Goal: Transaction & Acquisition: Purchase product/service

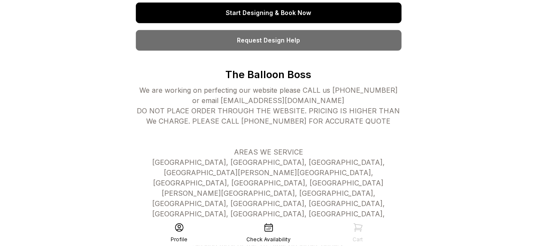
scroll to position [222, 0]
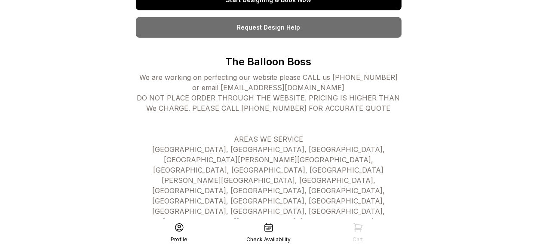
click at [268, 226] on icon at bounding box center [269, 228] width 8 height 8
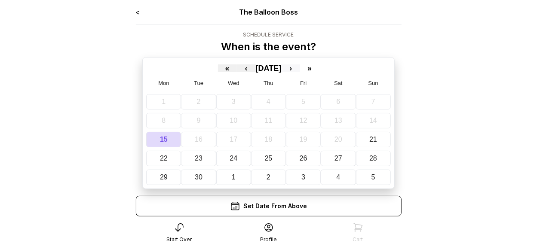
click at [300, 67] on button "›" at bounding box center [290, 68] width 19 height 8
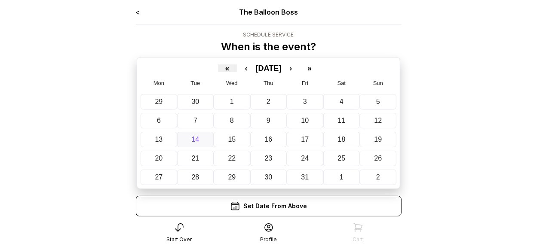
click at [202, 138] on button "14" at bounding box center [195, 139] width 37 height 15
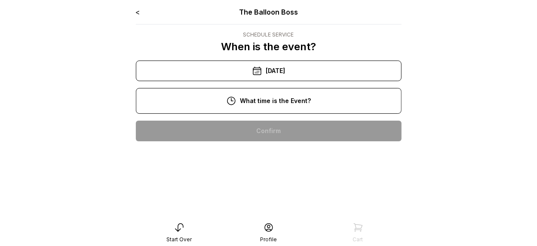
click at [260, 157] on div "11:00 am" at bounding box center [269, 158] width 252 height 21
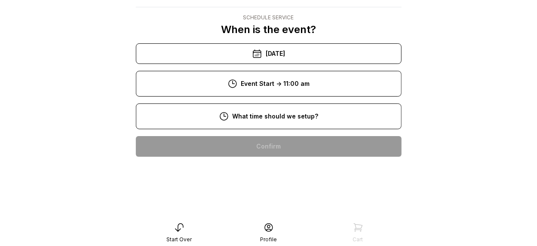
scroll to position [53, 0]
click at [264, 164] on div "9:00 am" at bounding box center [269, 174] width 252 height 21
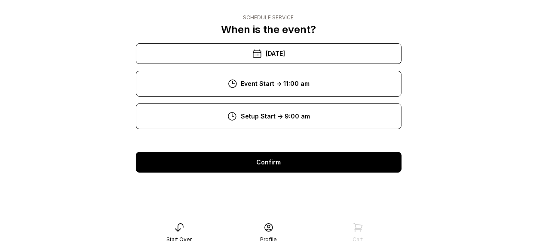
scroll to position [17, 0]
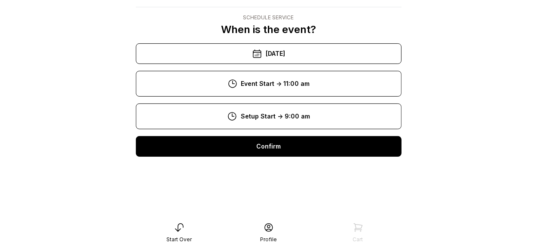
click at [273, 150] on div "Confirm" at bounding box center [269, 146] width 266 height 21
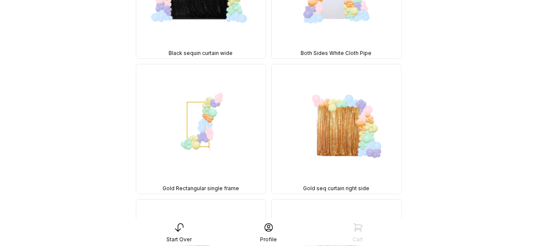
scroll to position [172, 0]
click at [359, 117] on img at bounding box center [336, 128] width 129 height 129
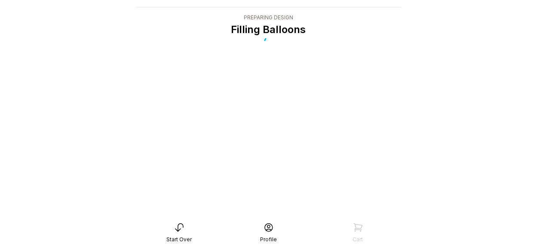
scroll to position [17, 0]
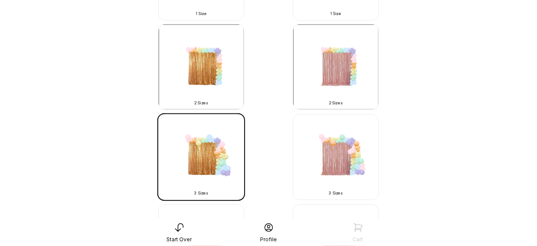
scroll to position [344, 0]
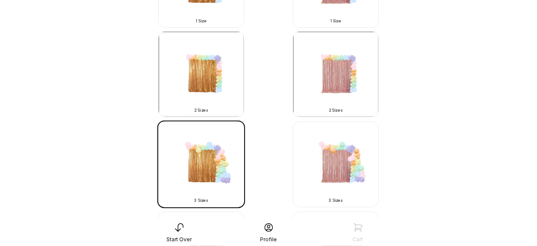
click at [215, 162] on img at bounding box center [201, 165] width 86 height 86
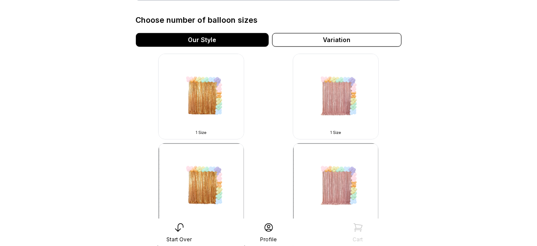
scroll to position [172, 0]
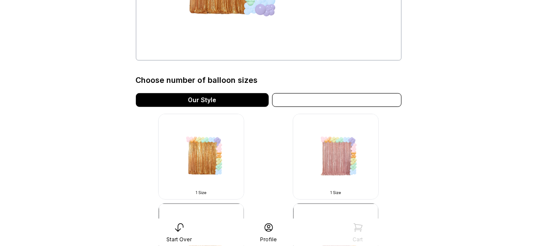
click at [329, 98] on div "Variation" at bounding box center [336, 100] width 129 height 14
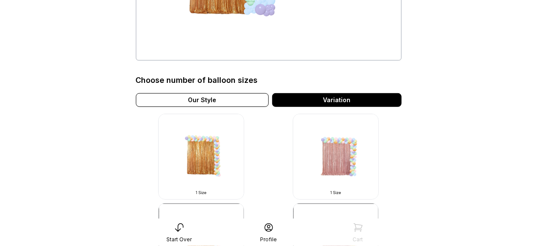
click at [224, 98] on div "Our Style" at bounding box center [202, 100] width 133 height 14
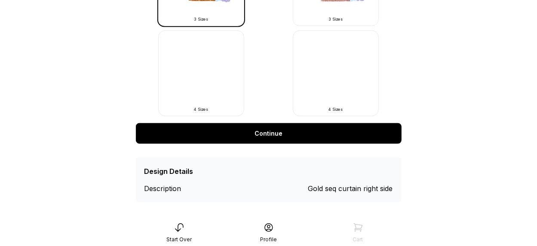
scroll to position [531, 0]
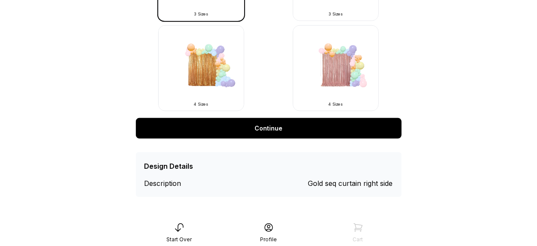
click at [260, 133] on link "Continue" at bounding box center [269, 128] width 266 height 21
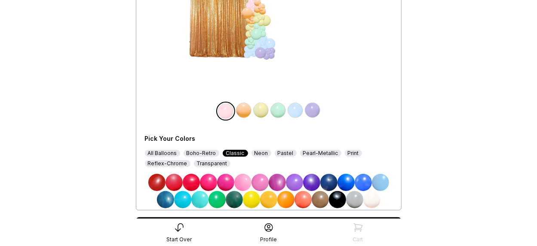
scroll to position [129, 0]
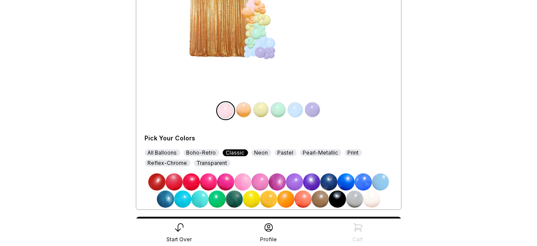
click at [292, 185] on img at bounding box center [294, 182] width 17 height 17
click at [308, 181] on img at bounding box center [311, 182] width 17 height 17
click at [369, 198] on img at bounding box center [371, 199] width 17 height 17
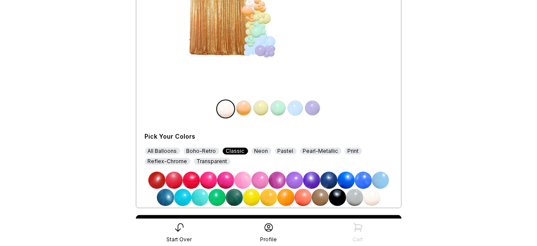
scroll to position [172, 0]
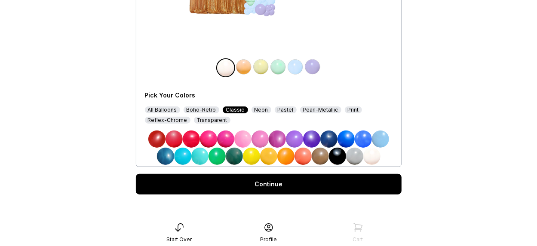
click at [295, 138] on img at bounding box center [294, 139] width 17 height 17
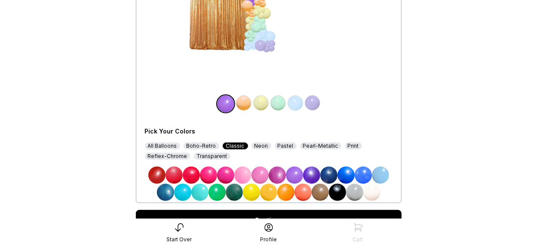
scroll to position [86, 0]
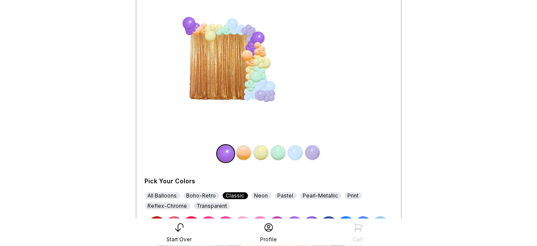
click at [245, 154] on img at bounding box center [243, 152] width 17 height 17
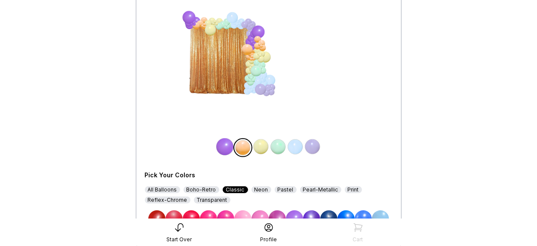
scroll to position [172, 0]
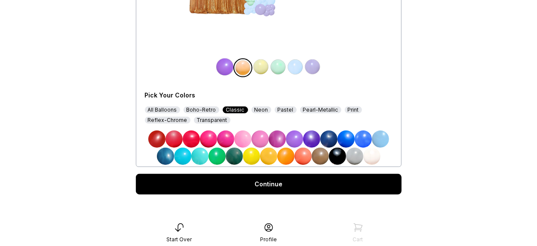
click at [292, 138] on img at bounding box center [294, 139] width 17 height 17
click at [260, 65] on img at bounding box center [260, 66] width 17 height 17
click at [375, 154] on img at bounding box center [371, 156] width 17 height 17
click at [279, 66] on img at bounding box center [278, 66] width 17 height 17
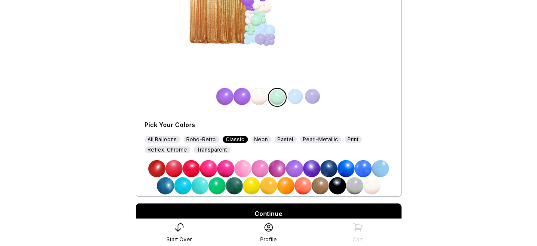
scroll to position [129, 0]
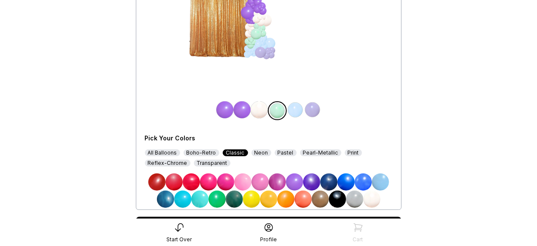
click at [288, 182] on img at bounding box center [294, 182] width 17 height 17
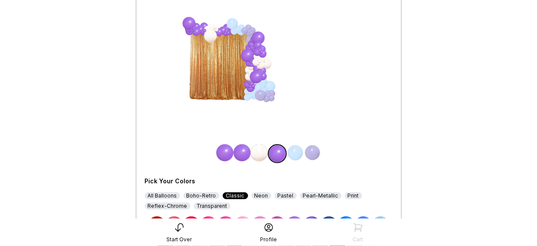
click at [298, 154] on img at bounding box center [295, 152] width 17 height 17
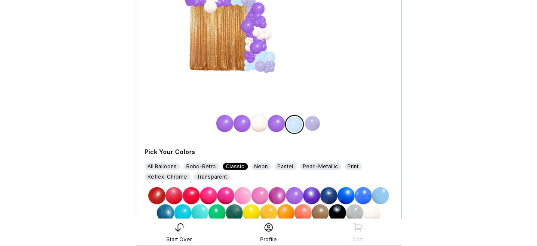
scroll to position [129, 0]
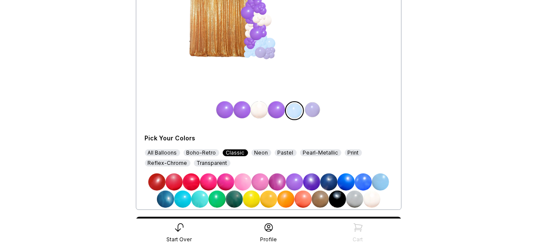
click at [299, 182] on img at bounding box center [294, 182] width 17 height 17
click at [317, 110] on img at bounding box center [312, 109] width 17 height 17
click at [373, 200] on img at bounding box center [371, 199] width 17 height 17
click at [225, 105] on img at bounding box center [224, 109] width 17 height 17
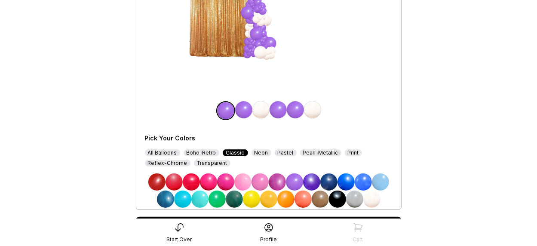
click at [258, 153] on div "Neon" at bounding box center [262, 153] width 20 height 7
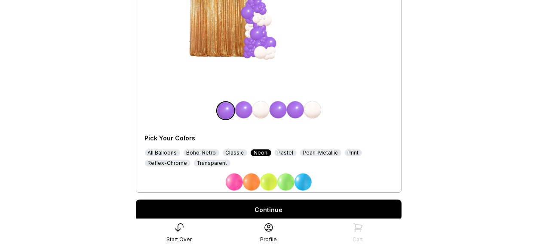
click at [283, 153] on div "Pastel" at bounding box center [286, 153] width 22 height 7
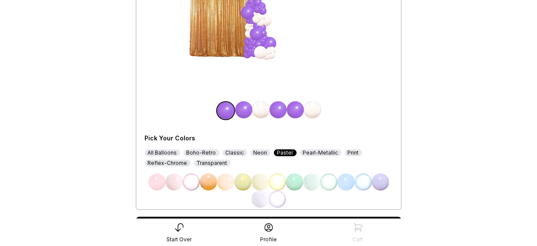
click at [257, 152] on div "Neon" at bounding box center [261, 153] width 20 height 7
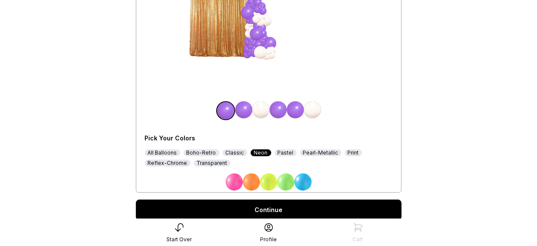
click at [230, 151] on div "Classic" at bounding box center [235, 153] width 25 height 7
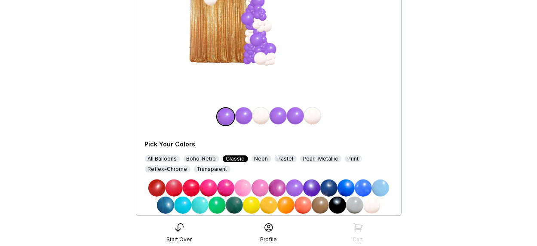
scroll to position [86, 0]
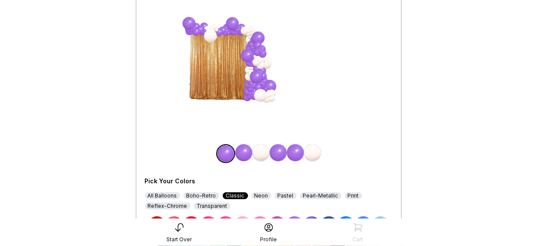
click at [244, 154] on img at bounding box center [243, 152] width 17 height 17
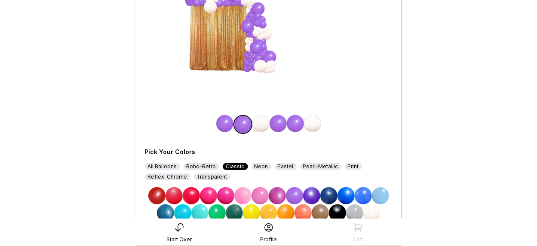
scroll to position [129, 0]
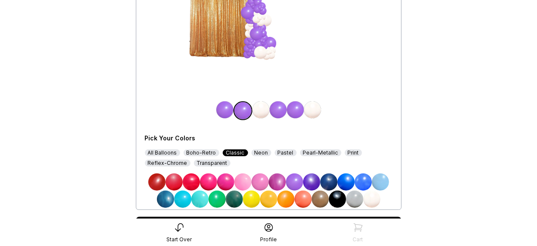
click at [371, 200] on img at bounding box center [371, 199] width 17 height 17
click at [263, 108] on img at bounding box center [260, 109] width 17 height 17
click at [354, 197] on img at bounding box center [354, 199] width 17 height 17
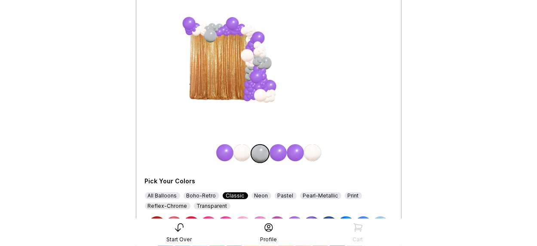
scroll to position [172, 0]
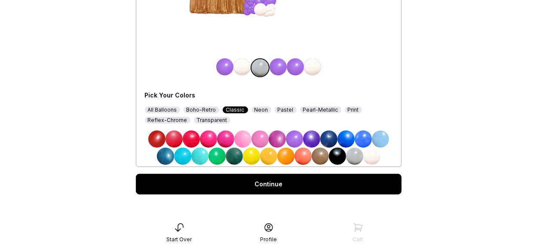
click at [297, 139] on img at bounding box center [294, 139] width 17 height 17
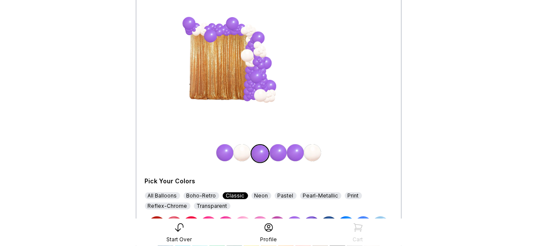
scroll to position [129, 0]
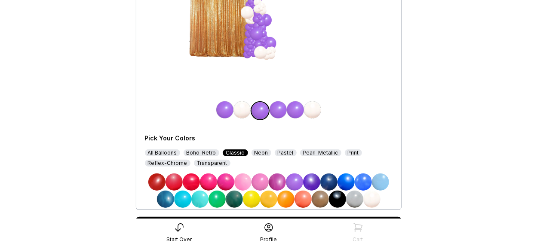
click at [316, 181] on img at bounding box center [311, 182] width 17 height 17
click at [149, 153] on div "All Balloons" at bounding box center [162, 153] width 35 height 7
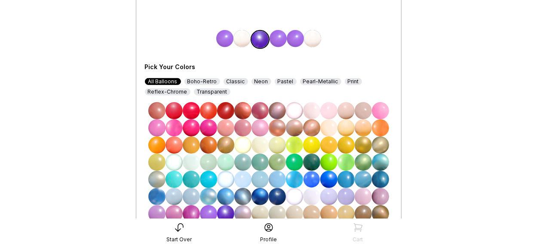
scroll to position [172, 0]
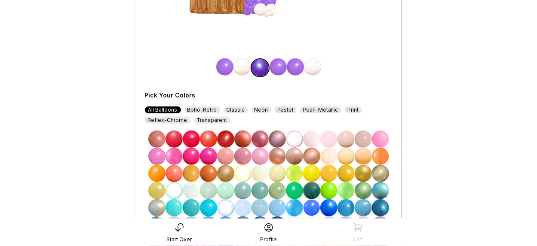
click at [243, 64] on img at bounding box center [241, 66] width 17 height 17
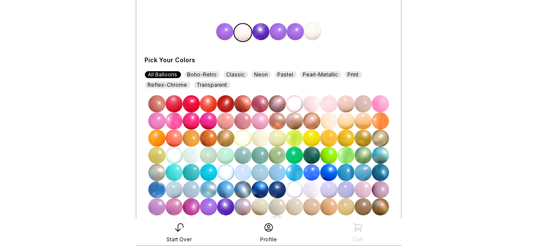
scroll to position [258, 0]
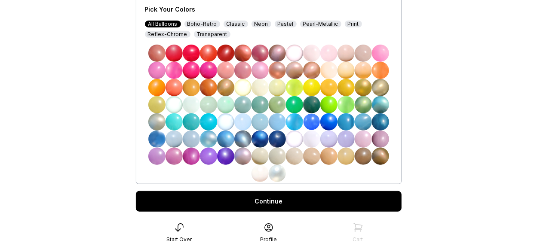
click at [203, 154] on img at bounding box center [208, 156] width 17 height 17
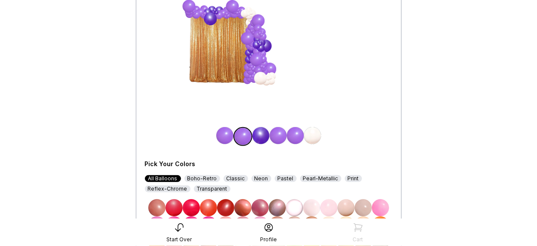
scroll to position [86, 0]
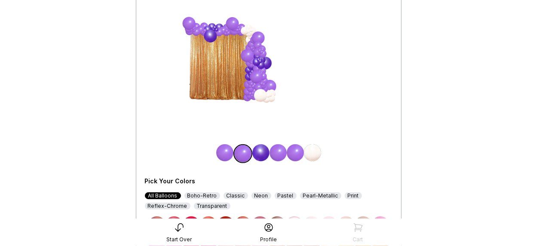
click at [257, 153] on img at bounding box center [260, 152] width 17 height 17
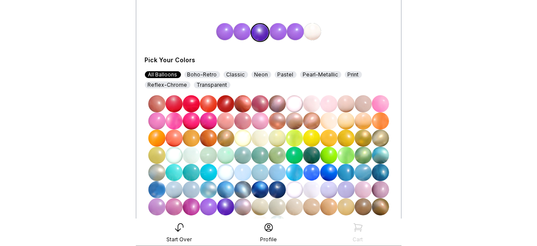
scroll to position [215, 0]
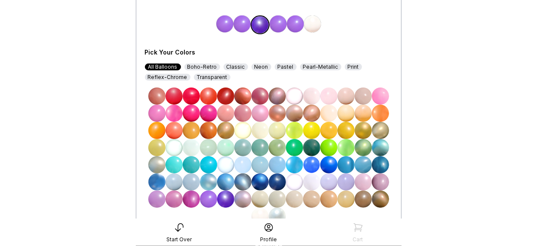
click at [206, 198] on img at bounding box center [208, 199] width 17 height 17
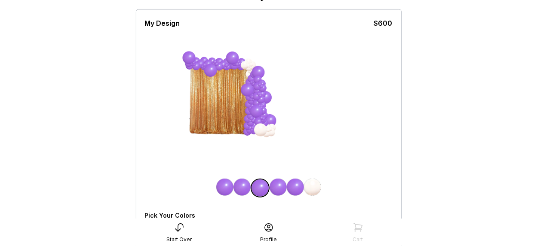
scroll to position [0, 0]
